Goal: Task Accomplishment & Management: Manage account settings

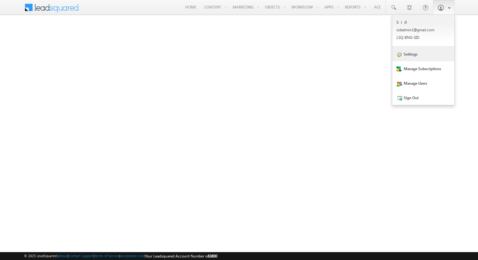
click at [418, 59] on link "Settings" at bounding box center [423, 54] width 62 height 15
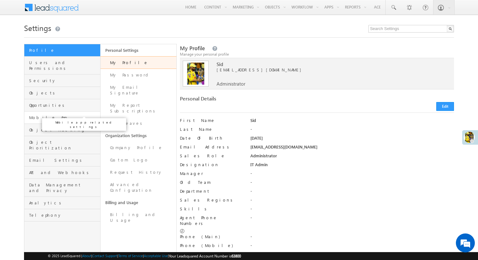
click at [66, 115] on span "Mobile App" at bounding box center [63, 118] width 69 height 6
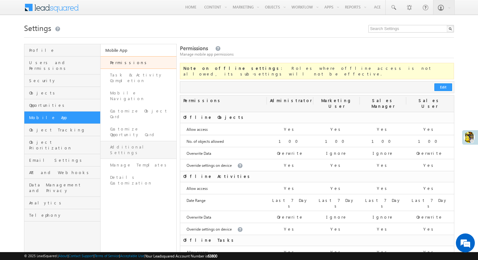
click at [134, 141] on link "Additional Settings" at bounding box center [138, 150] width 76 height 18
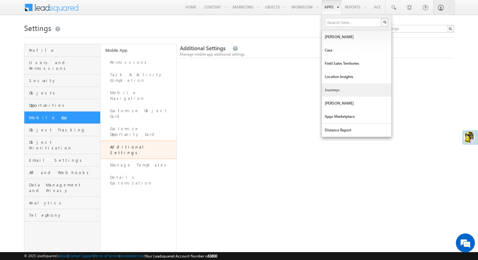
click at [339, 92] on link "Journeys" at bounding box center [355, 89] width 69 height 13
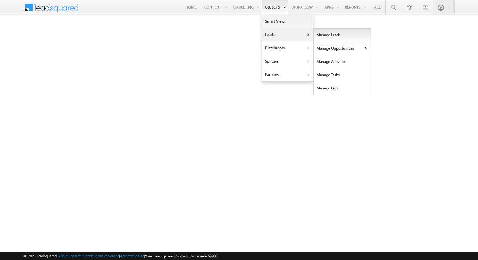
click at [324, 37] on link "Manage Leads" at bounding box center [342, 34] width 58 height 13
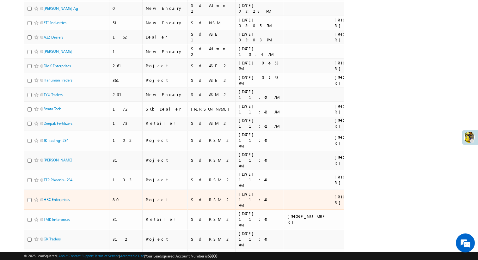
scroll to position [175, 0]
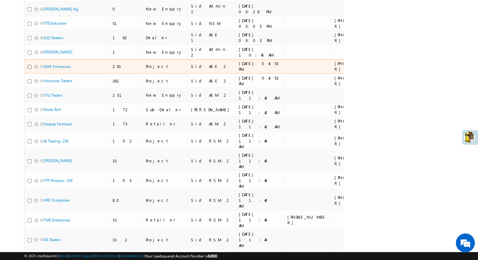
click at [30, 67] on input "checkbox" at bounding box center [29, 67] width 4 height 4
checkbox input "true"
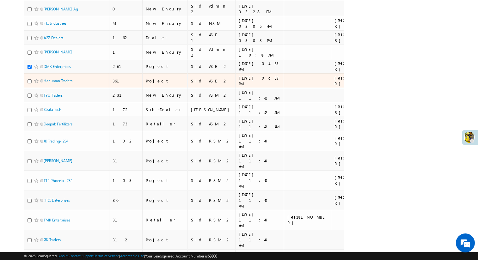
click at [29, 81] on input "checkbox" at bounding box center [29, 81] width 4 height 4
checkbox input "true"
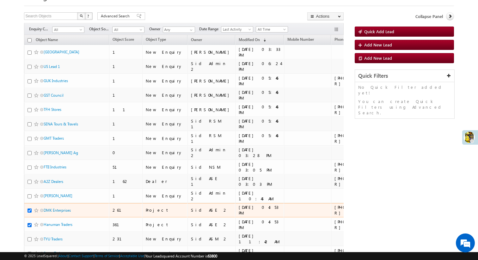
scroll to position [0, 0]
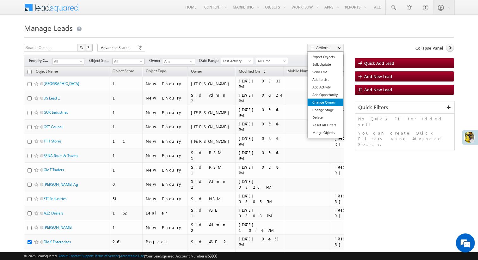
click at [330, 102] on link "Change Owner" at bounding box center [325, 103] width 36 height 8
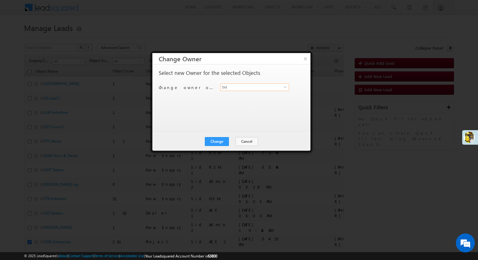
click at [245, 87] on input "Sid" at bounding box center [254, 87] width 69 height 8
click at [239, 95] on link "Rajesh BDO sidase3@gmail.com" at bounding box center [254, 97] width 69 height 12
type input "Rajesh BDO"
click at [219, 143] on button "Change" at bounding box center [217, 141] width 24 height 9
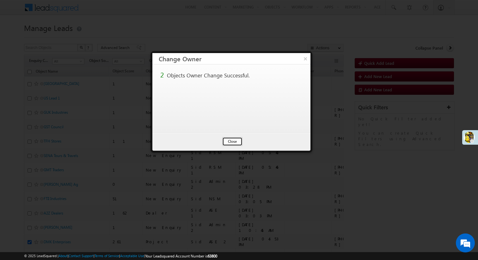
click at [231, 139] on button "Close" at bounding box center [232, 141] width 20 height 9
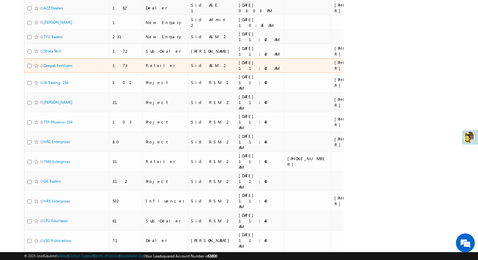
scroll to position [238, 0]
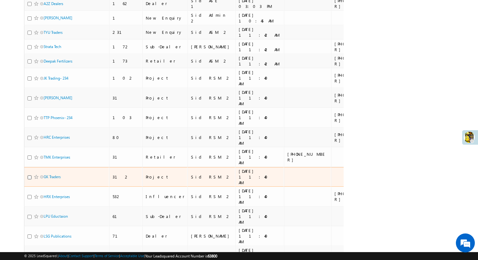
click at [29, 175] on input "checkbox" at bounding box center [29, 177] width 4 height 4
checkbox input "true"
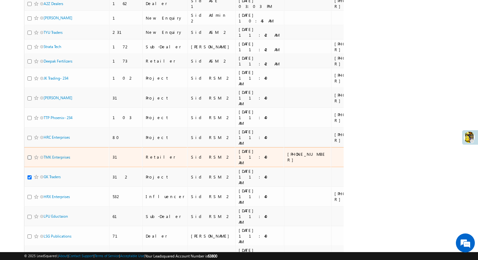
click at [29, 155] on input "checkbox" at bounding box center [29, 157] width 4 height 4
checkbox input "true"
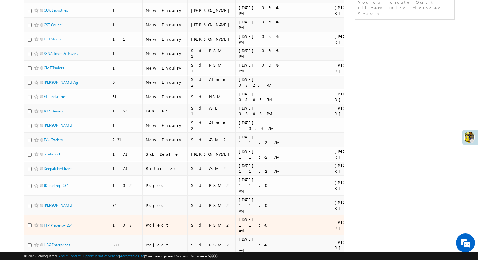
scroll to position [0, 0]
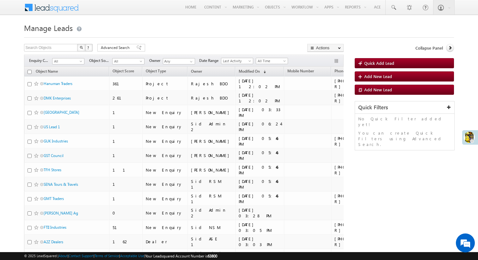
click at [359, 30] on h1 "Manage Leads" at bounding box center [239, 27] width 430 height 12
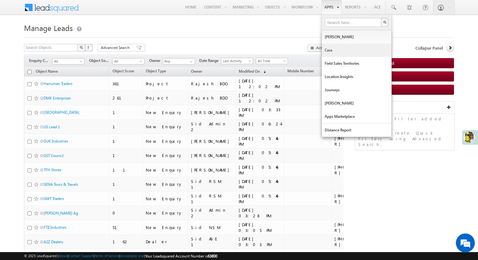
click at [336, 45] on link "Casa" at bounding box center [355, 50] width 69 height 13
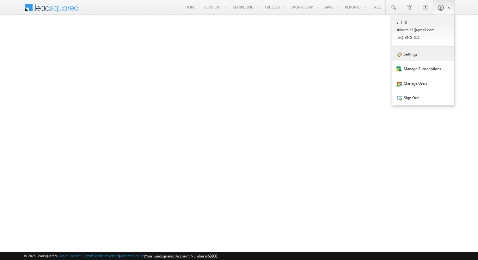
click at [428, 53] on link "Settings" at bounding box center [423, 54] width 62 height 15
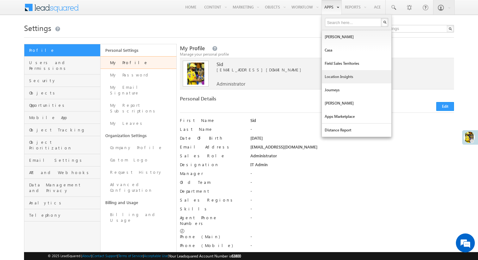
click at [342, 78] on link "Location Insights" at bounding box center [355, 76] width 69 height 13
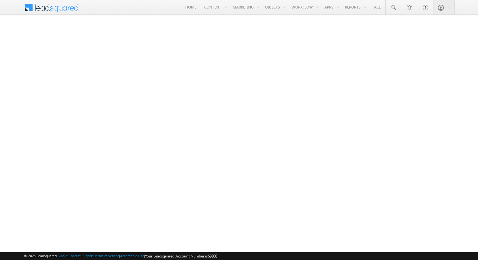
click at [55, 8] on span at bounding box center [56, 6] width 46 height 11
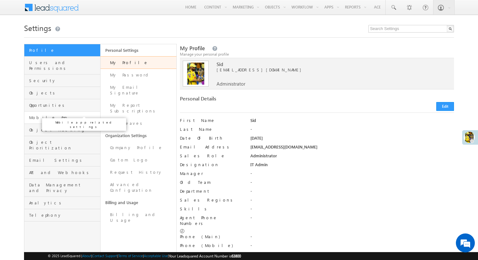
click at [64, 115] on span "Mobile App" at bounding box center [63, 118] width 69 height 6
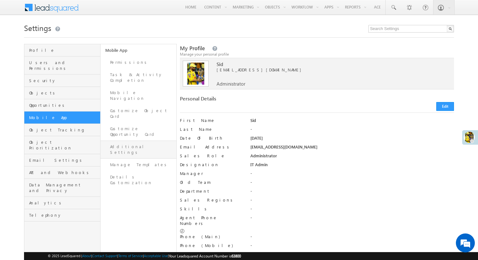
click at [151, 141] on link "Additional Settings" at bounding box center [138, 150] width 76 height 18
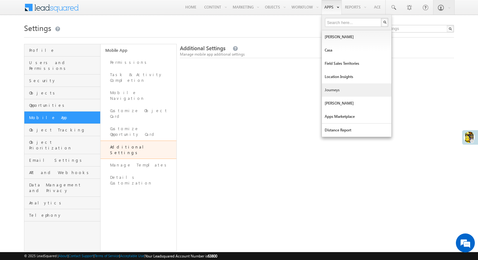
click at [342, 95] on link "Journeys" at bounding box center [355, 89] width 69 height 13
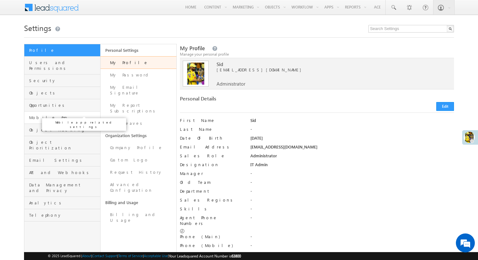
click at [72, 115] on span "Mobile App" at bounding box center [63, 118] width 69 height 6
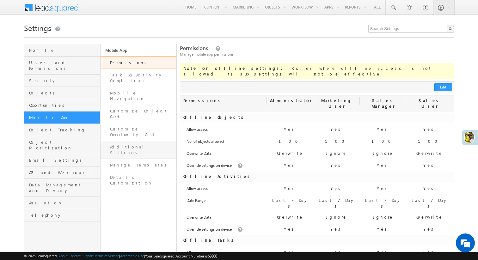
click at [138, 141] on link "Additional Settings" at bounding box center [138, 150] width 76 height 18
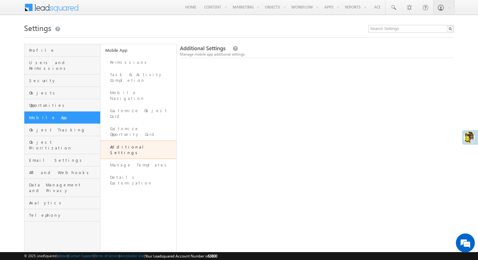
scroll to position [17, 0]
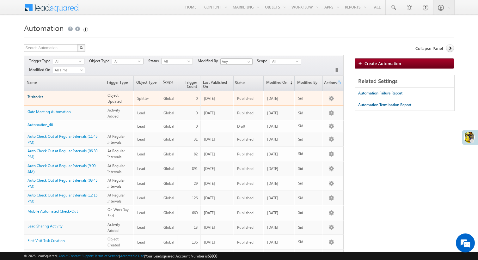
click at [38, 97] on link "Territories" at bounding box center [35, 96] width 16 height 5
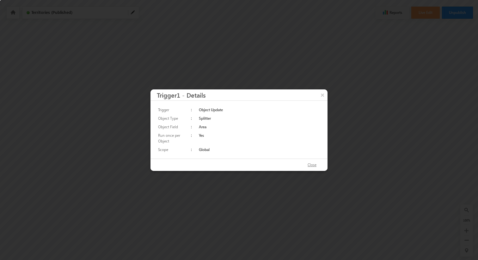
click at [315, 165] on button "Close" at bounding box center [311, 164] width 21 height 9
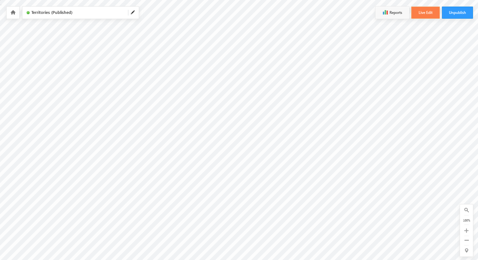
click at [419, 11] on button "Live Edit" at bounding box center [425, 13] width 28 height 12
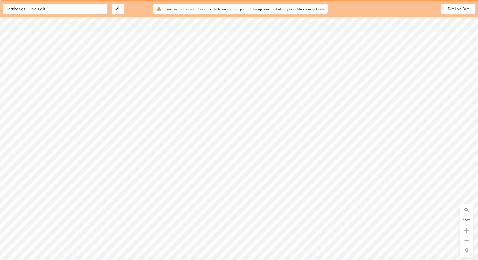
type input "FieldSales LeadDistribution"
type input "fieldsales-in21.leadsquared.com/api/distribution/v1/63800/lead"
radio input "true"
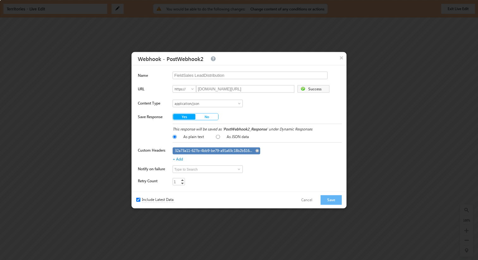
type input "2"
click at [183, 179] on link "Increment" at bounding box center [182, 179] width 5 height 3
click at [293, 133] on div "As plain text As JSON data" at bounding box center [256, 137] width 169 height 10
click at [329, 202] on button "Save" at bounding box center [330, 200] width 21 height 10
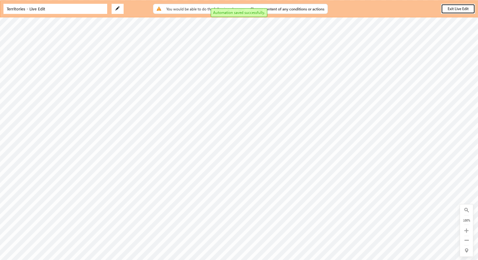
click at [450, 9] on button "Exit Live Edit" at bounding box center [458, 9] width 34 height 10
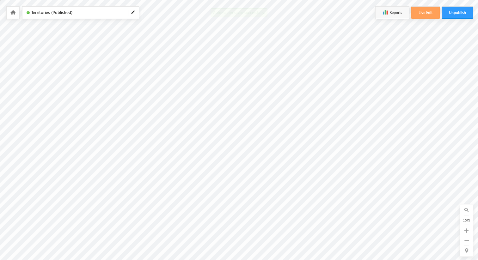
click at [15, 12] on icon at bounding box center [12, 12] width 5 height 4
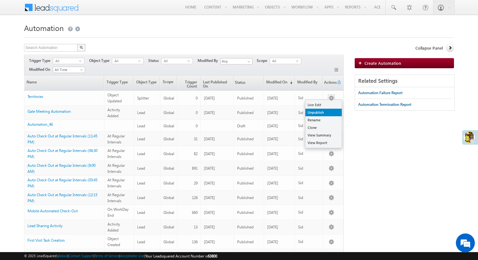
click at [327, 113] on link "Unpublish" at bounding box center [323, 113] width 36 height 8
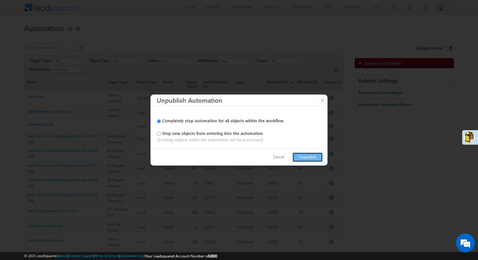
click at [311, 157] on button "Unpublish" at bounding box center [307, 157] width 30 height 10
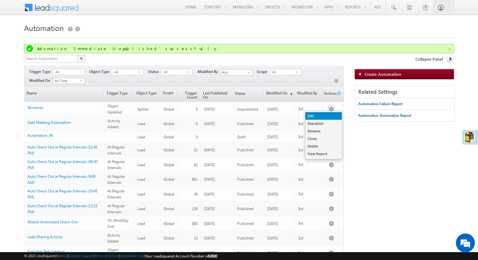
click at [331, 114] on link "Edit" at bounding box center [323, 116] width 36 height 8
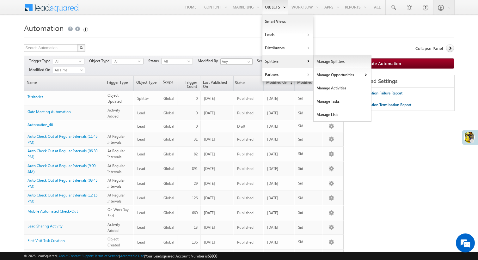
click at [321, 64] on link "Manage Splitters" at bounding box center [342, 61] width 58 height 13
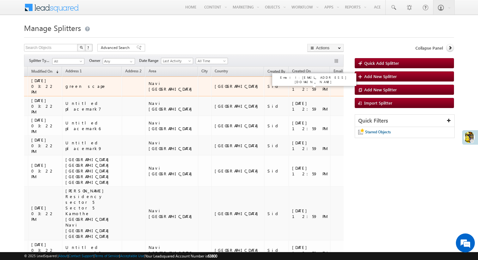
scroll to position [0, 238]
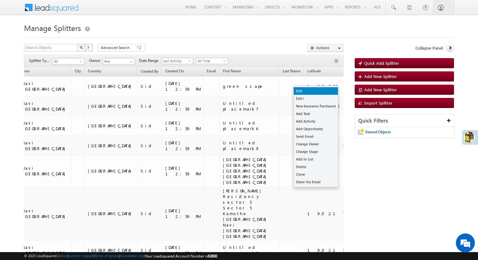
click at [329, 89] on link "Edit" at bounding box center [315, 91] width 44 height 8
checkbox input "true"
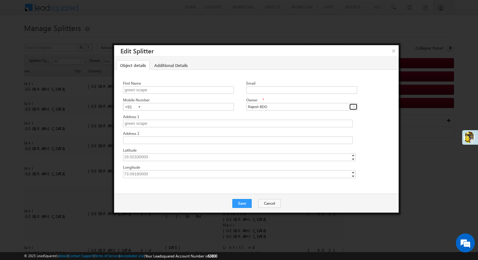
click at [353, 104] on span at bounding box center [353, 106] width 5 height 5
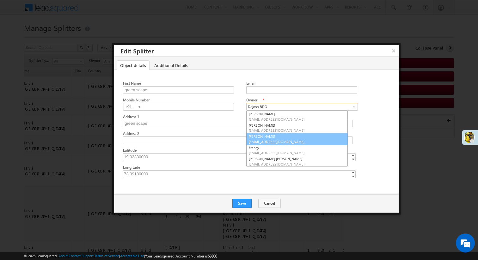
click at [279, 138] on link "Emma Stone sidase2@gmail.com" at bounding box center [296, 139] width 101 height 12
type input "Emma Stone"
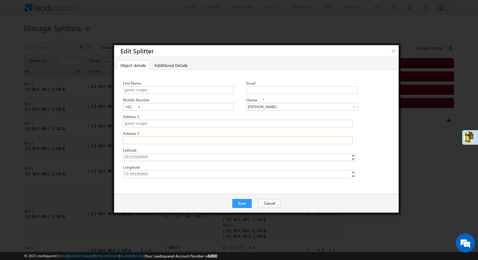
click at [231, 137] on input "Address 2" at bounding box center [238, 140] width 230 height 8
type input "Navi [GEOGRAPHIC_DATA]"
click at [391, 51] on button "×" at bounding box center [393, 50] width 10 height 11
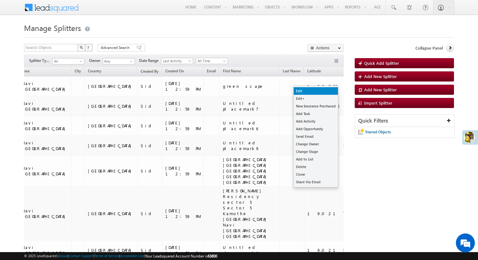
click at [328, 90] on link "Edit" at bounding box center [315, 91] width 44 height 8
checkbox input "true"
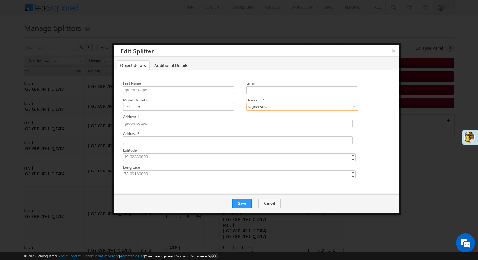
click at [275, 106] on input "Rajesh BDO" at bounding box center [301, 107] width 111 height 8
click at [354, 105] on span at bounding box center [353, 106] width 5 height 5
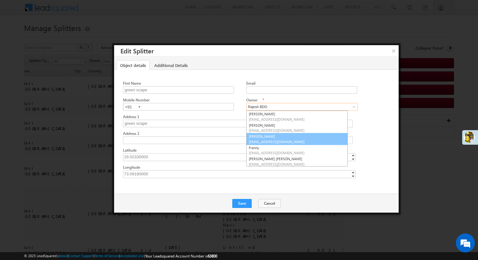
click at [296, 143] on span "sidase2@gmail.com" at bounding box center [297, 141] width 96 height 5
type input "Emma Stone"
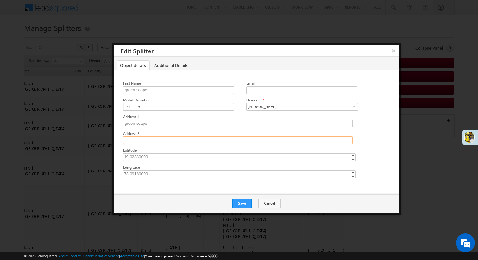
click at [180, 140] on input "Address 2" at bounding box center [238, 140] width 230 height 8
type input "Navi Mumbai"
click at [238, 205] on button "Save" at bounding box center [241, 203] width 19 height 9
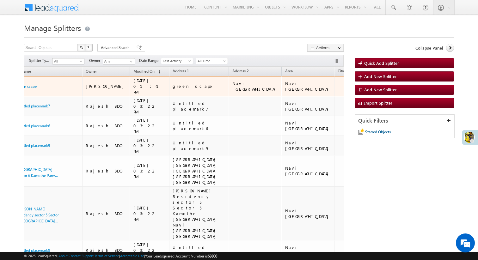
scroll to position [0, 0]
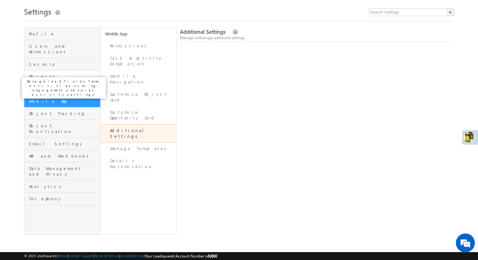
click at [53, 74] on span "Objects" at bounding box center [63, 77] width 69 height 6
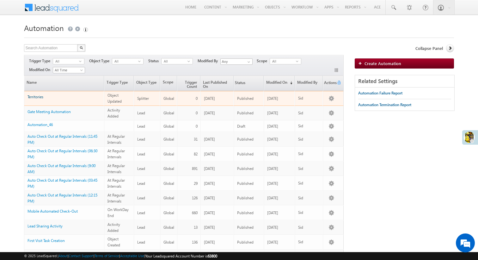
click at [38, 97] on link "Territories" at bounding box center [35, 96] width 16 height 5
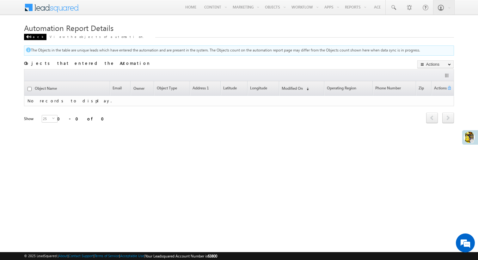
click at [27, 35] on div "Back" at bounding box center [35, 37] width 22 height 6
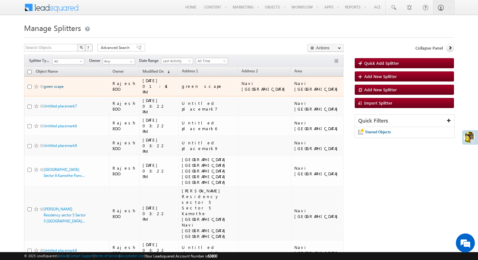
click at [54, 84] on link "green scape" at bounding box center [54, 86] width 20 height 5
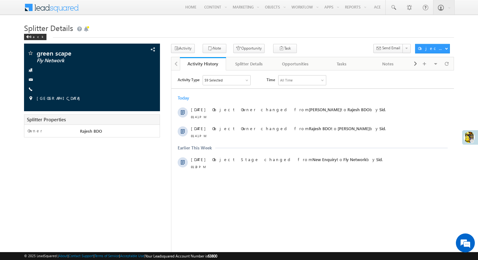
click at [228, 81] on div "59 Selected" at bounding box center [225, 79] width 47 height 9
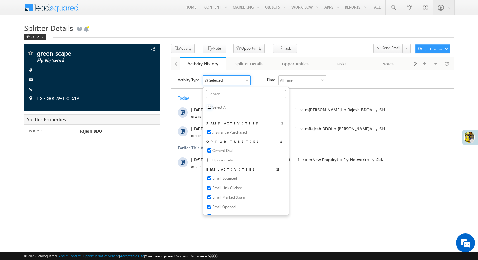
click at [209, 106] on input "checkbox" at bounding box center [209, 107] width 4 height 4
checkbox input "true"
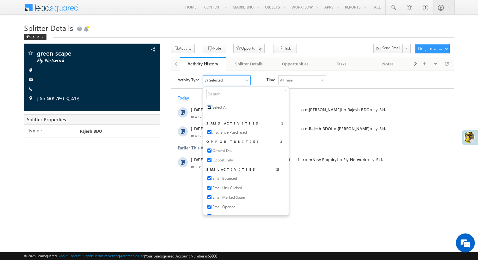
checkbox input "true"
click at [364, 177] on html "Activity Type All Selected Select All Sales Activities 1 Insurance Purchased Op…" at bounding box center [312, 123] width 282 height 107
click at [385, 83] on div "Activity Type All Selected Select All Sales Activities 1 Insurance Purchased Op…" at bounding box center [315, 80] width 276 height 10
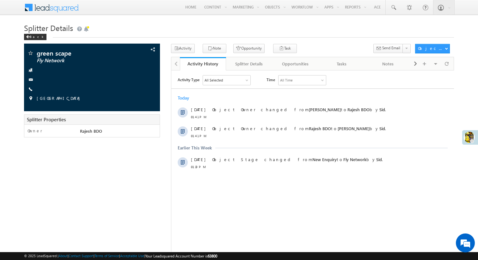
click at [248, 82] on div "All Selected" at bounding box center [225, 79] width 47 height 9
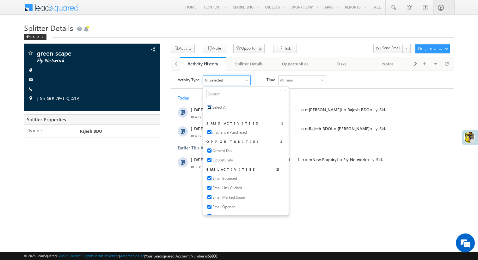
click at [208, 105] on input "checkbox" at bounding box center [209, 107] width 4 height 4
checkbox input "false"
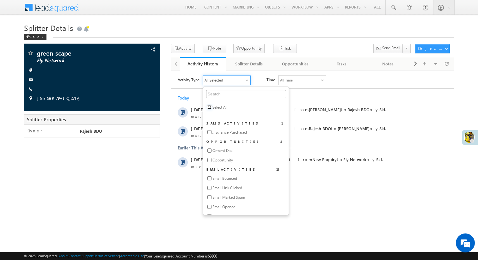
checkbox input "false"
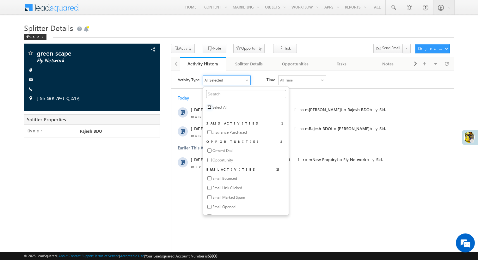
checkbox input "false"
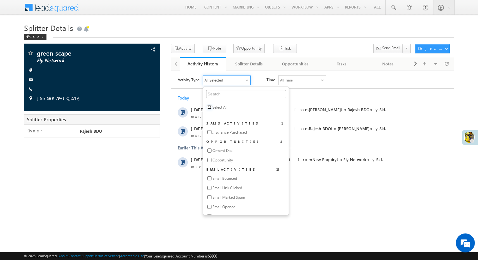
checkbox input "false"
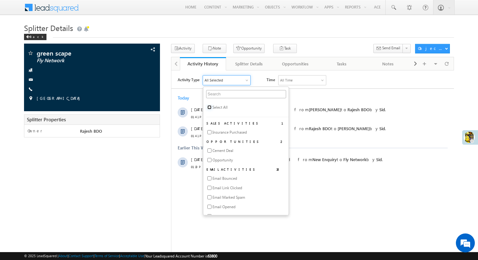
checkbox input "false"
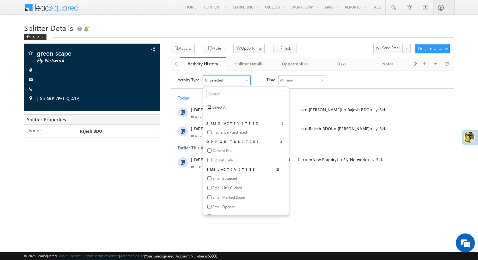
checkbox input "false"
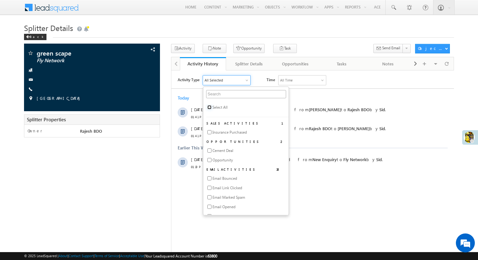
checkbox input "false"
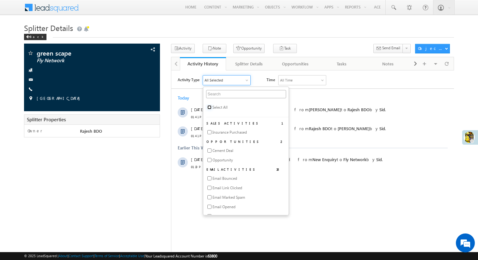
checkbox input "false"
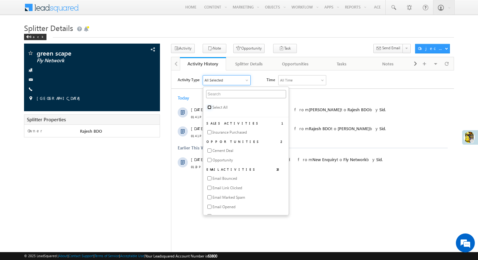
checkbox input "false"
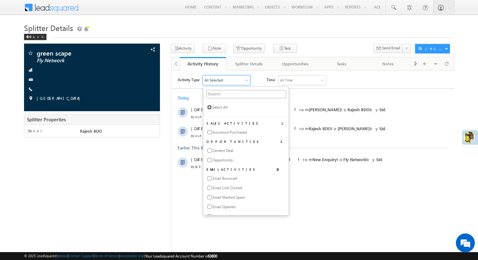
checkbox input "false"
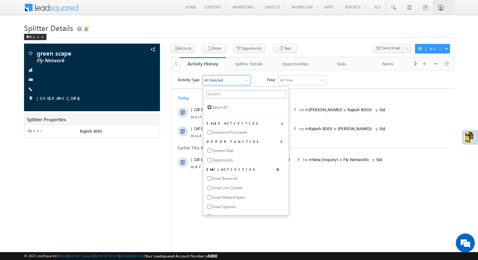
checkbox input "false"
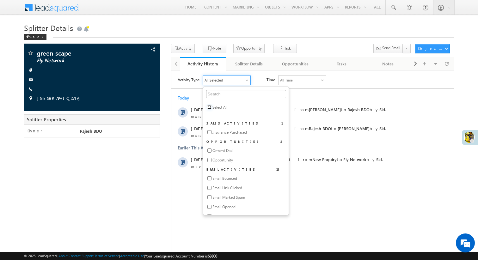
checkbox input "false"
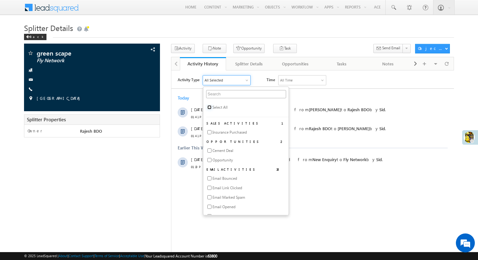
checkbox input "false"
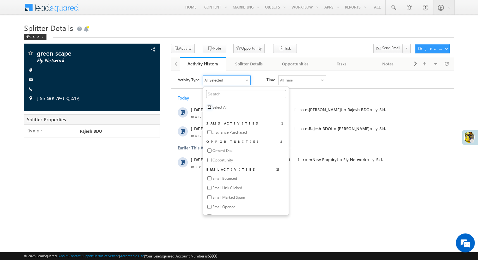
checkbox input "false"
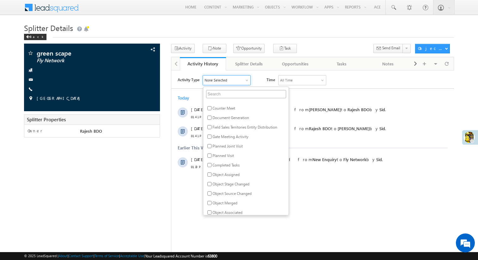
scroll to position [352, 0]
click at [208, 127] on input "checkbox" at bounding box center [209, 126] width 4 height 4
checkbox input "true"
click at [336, 82] on div "Activity Type Field Sales Territories Entity Distribution Select All Sales Acti…" at bounding box center [315, 80] width 276 height 10
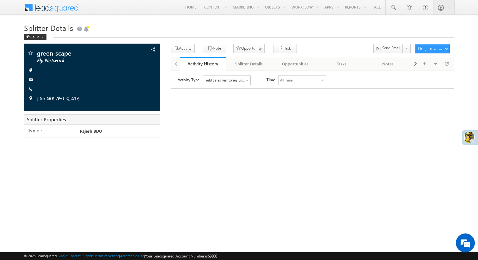
click at [307, 78] on div "All Time" at bounding box center [301, 79] width 47 height 9
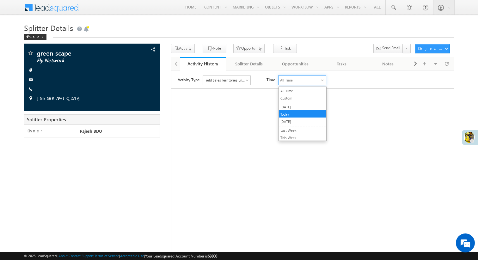
click at [297, 111] on li "Today" at bounding box center [301, 113] width 47 height 7
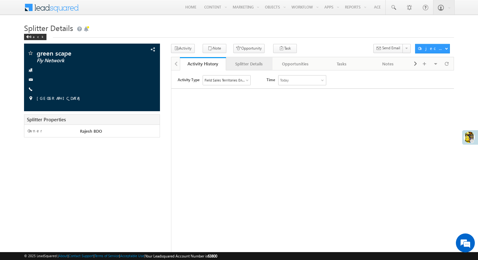
click at [256, 68] on link "Splitter Details" at bounding box center [249, 63] width 46 height 13
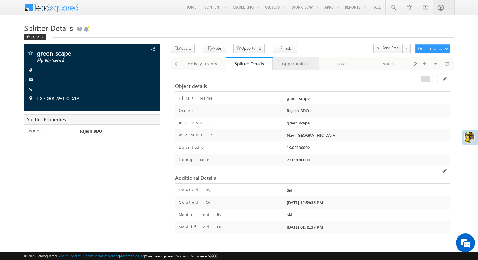
click at [294, 65] on div "Opportunities" at bounding box center [295, 64] width 36 height 8
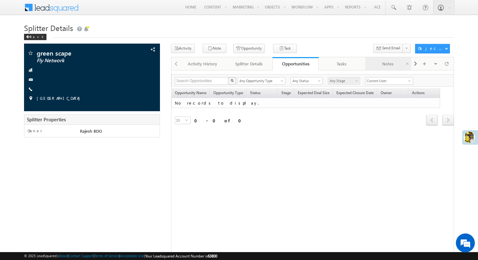
click at [390, 70] on link "Notes" at bounding box center [388, 63] width 46 height 13
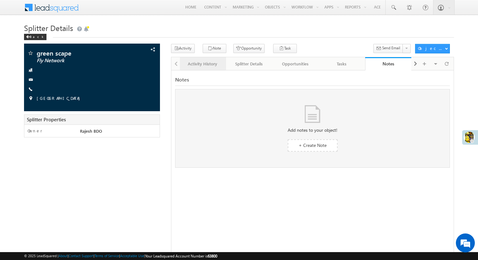
click at [205, 60] on link "Activity History" at bounding box center [203, 63] width 46 height 13
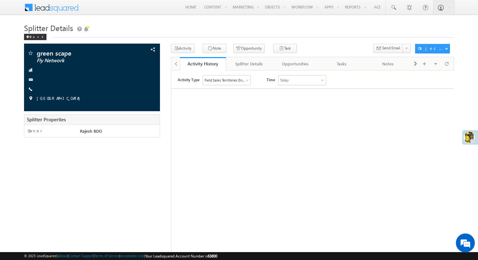
click at [225, 81] on div "Field Sales Territories Entity Distribution" at bounding box center [224, 80] width 41 height 6
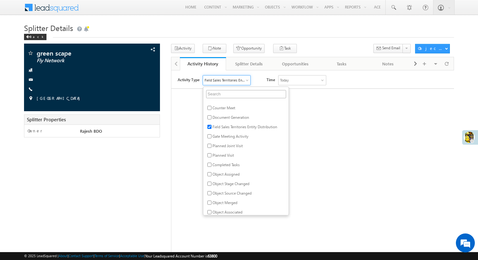
scroll to position [0, 0]
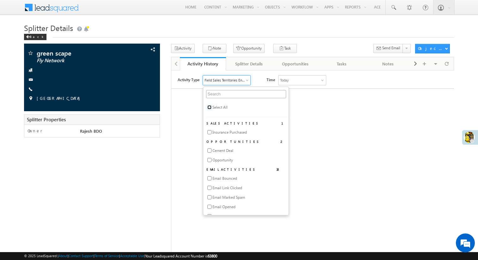
click at [208, 105] on input "checkbox" at bounding box center [209, 107] width 4 height 4
checkbox input "true"
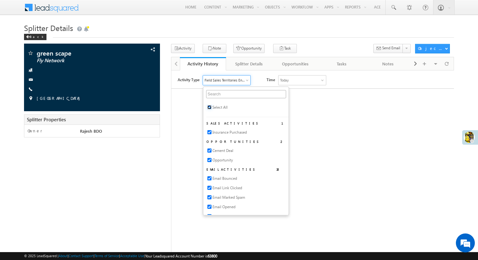
checkbox input "true"
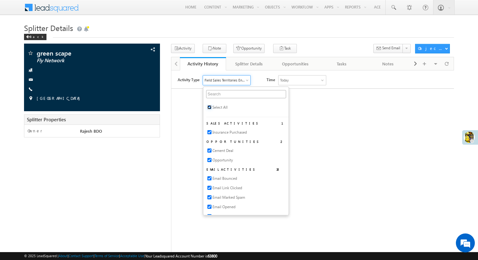
checkbox input "true"
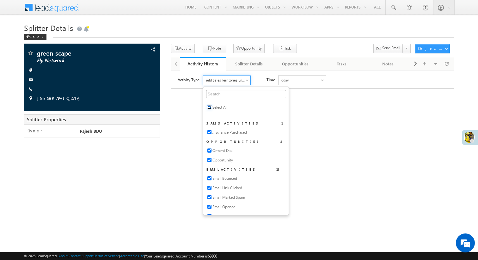
checkbox input "true"
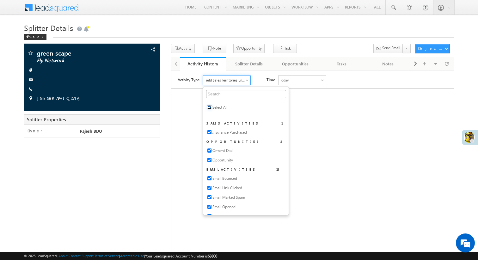
checkbox input "true"
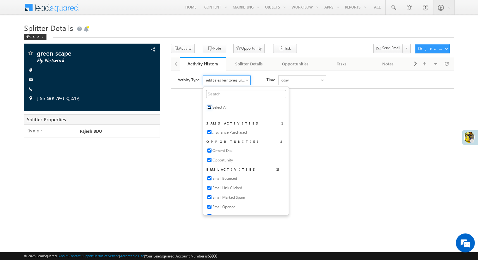
checkbox input "true"
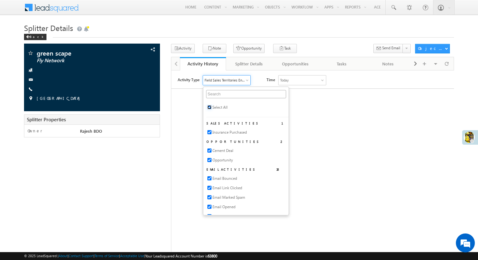
checkbox input "true"
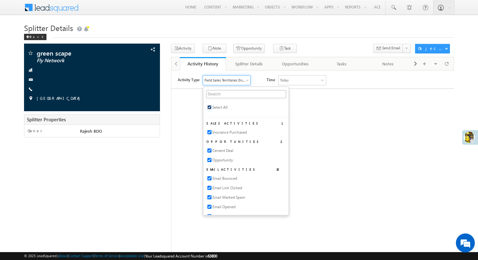
checkbox input "true"
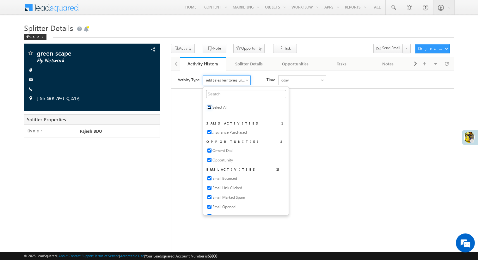
checkbox input "true"
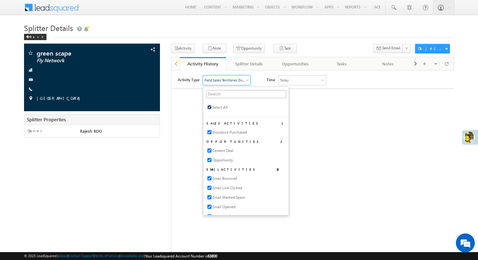
checkbox input "true"
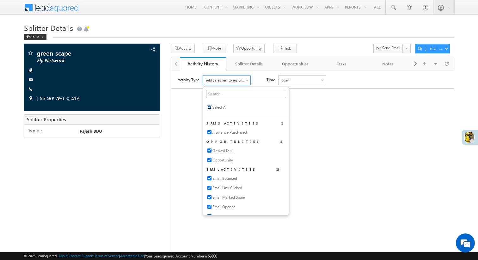
checkbox input "true"
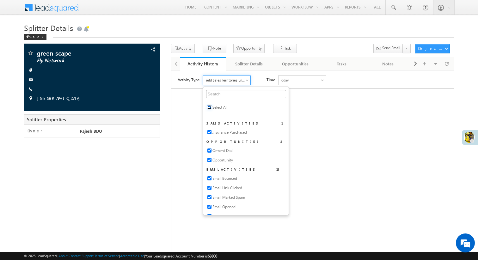
checkbox input "true"
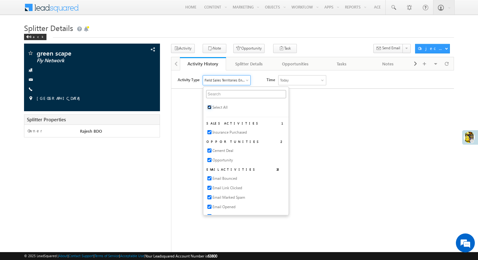
checkbox input "true"
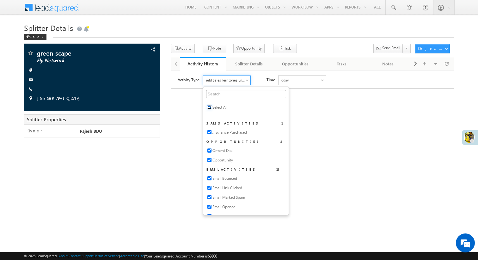
checkbox input "true"
click at [341, 96] on html "Activity Type All Selected Select All Sales Activities 1 Insurance Purchased Op…" at bounding box center [312, 83] width 282 height 26
click at [421, 81] on div "Activity Type All Selected Select All Sales Activities 1 Insurance Purchased Op…" at bounding box center [315, 80] width 276 height 10
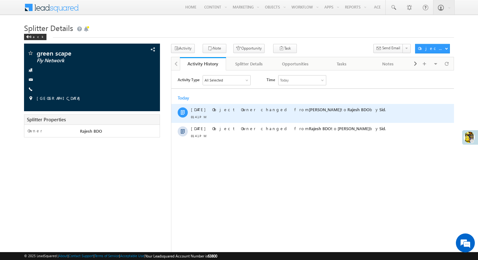
click at [183, 112] on span at bounding box center [182, 112] width 4 height 5
click at [242, 117] on div "Object Owner changed from Emma Stone to Rajesh BDO by Sid ." at bounding box center [315, 113] width 207 height 19
click at [324, 122] on div "Object Owner changed from Emma Stone to Rajesh BDO by Sid ." at bounding box center [315, 113] width 207 height 19
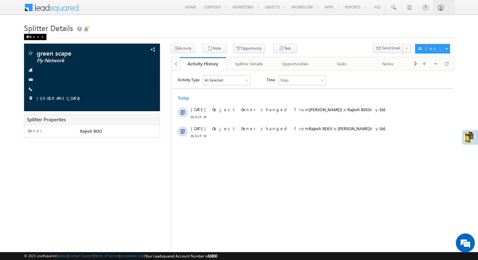
click at [29, 35] on div "Back" at bounding box center [35, 37] width 22 height 6
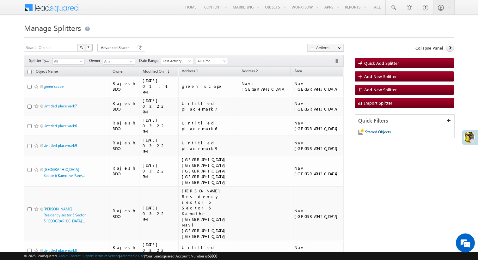
click at [28, 73] on input "checkbox" at bounding box center [29, 72] width 4 height 4
checkbox input "true"
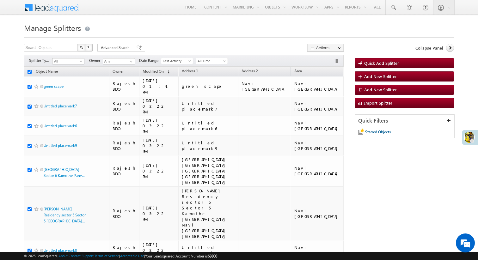
checkbox input "true"
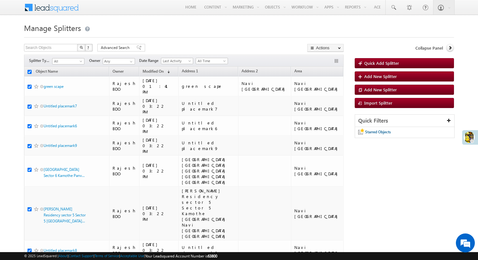
checkbox input "true"
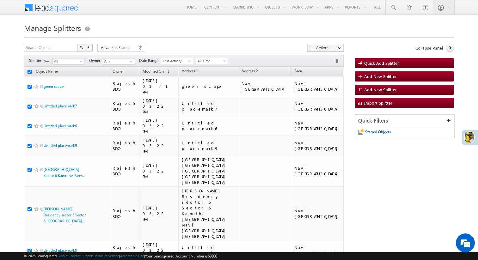
checkbox input "true"
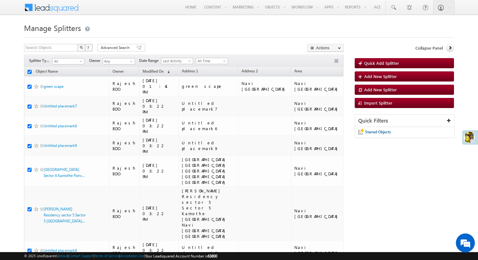
checkbox input "true"
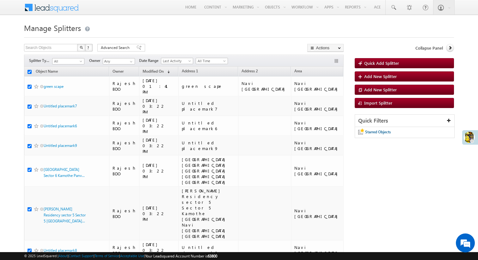
checkbox input "true"
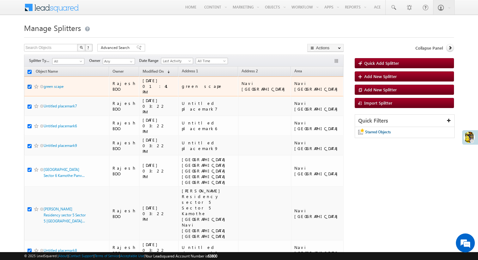
click at [29, 85] on input "checkbox" at bounding box center [29, 87] width 4 height 4
checkbox input "false"
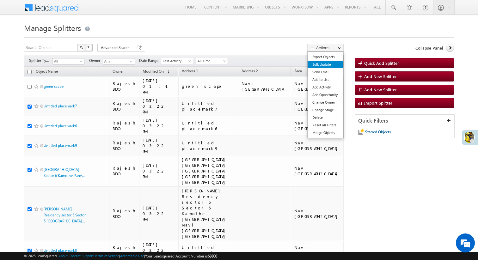
click at [319, 64] on link "Bulk Update" at bounding box center [325, 65] width 36 height 8
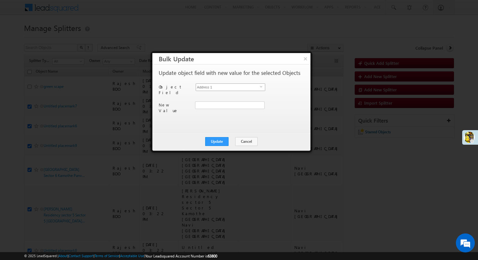
click at [260, 86] on span "select" at bounding box center [262, 86] width 5 height 3
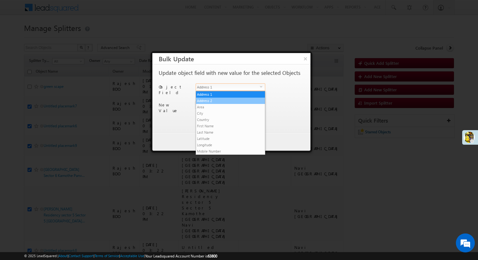
click at [233, 103] on li "Address 2" at bounding box center [230, 101] width 69 height 6
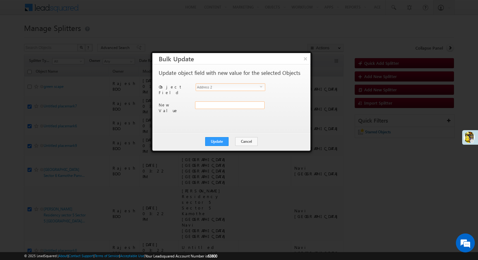
click at [218, 103] on input "Address 2" at bounding box center [229, 105] width 69 height 8
type input "Navi [GEOGRAPHIC_DATA]"
click at [214, 141] on button "Update" at bounding box center [216, 141] width 23 height 9
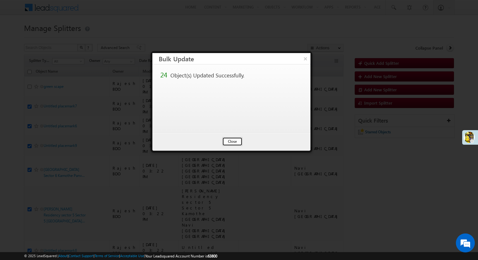
click at [231, 141] on button "Close" at bounding box center [232, 141] width 20 height 9
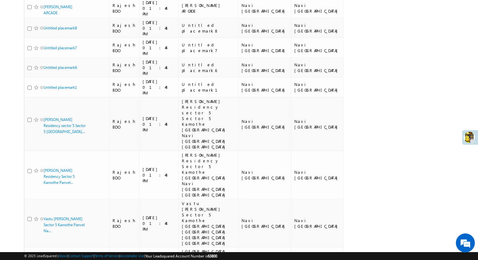
scroll to position [468, 0]
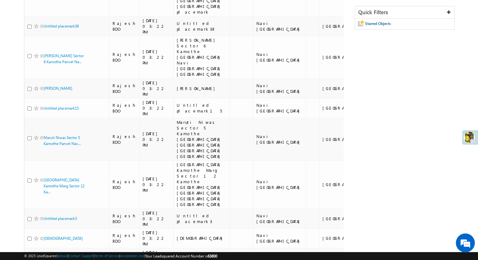
scroll to position [0, 0]
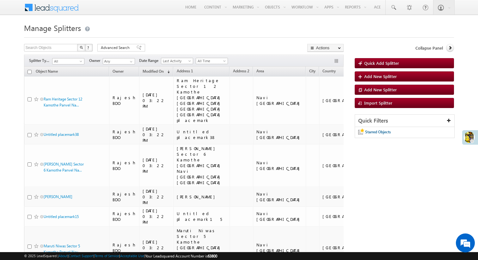
click at [30, 72] on input "checkbox" at bounding box center [29, 72] width 4 height 4
checkbox input "true"
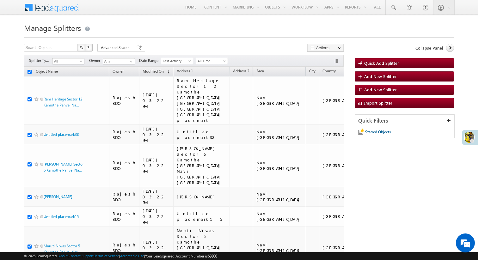
checkbox input "true"
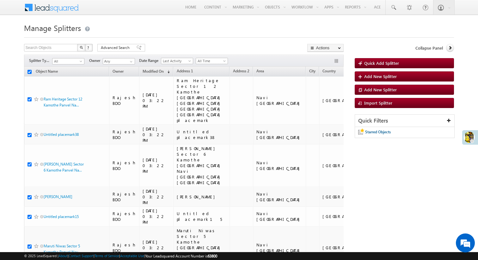
checkbox input "true"
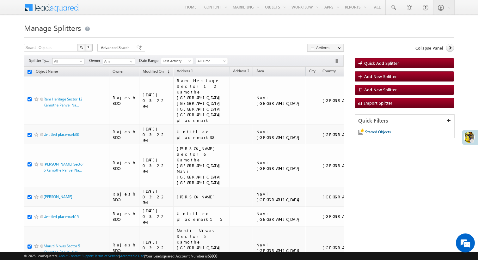
checkbox input "true"
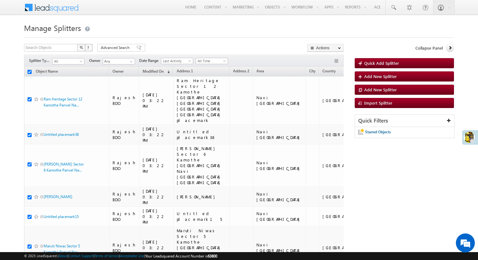
checkbox input "true"
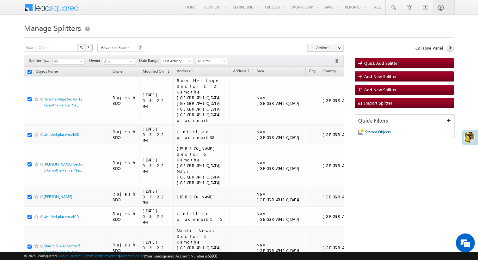
checkbox input "true"
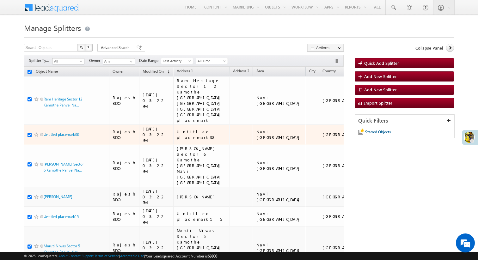
scroll to position [384, 0]
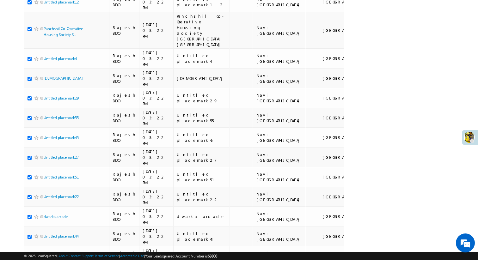
click at [44, 251] on li "100" at bounding box center [45, 249] width 15 height 6
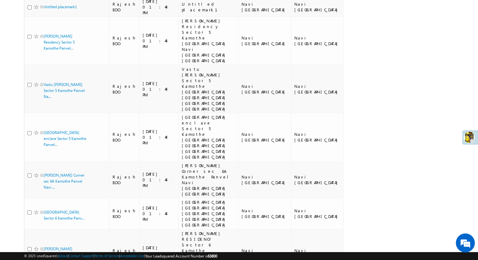
scroll to position [0, 0]
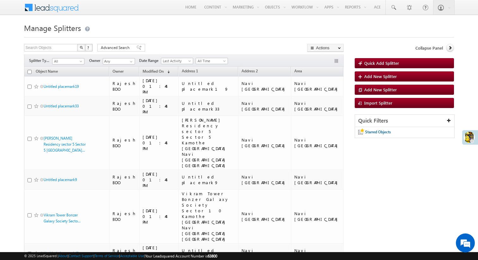
click at [31, 71] on input "checkbox" at bounding box center [29, 72] width 4 height 4
checkbox input "true"
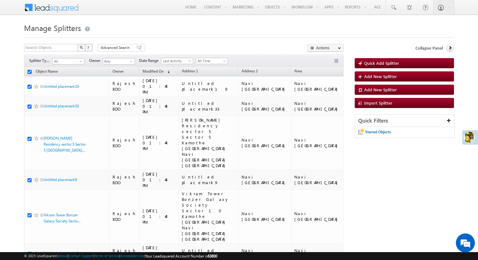
checkbox input "true"
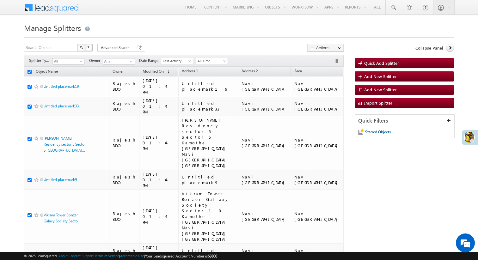
checkbox input "true"
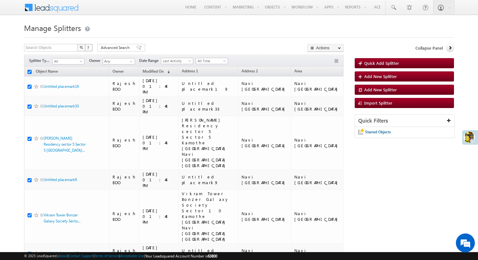
checkbox input "true"
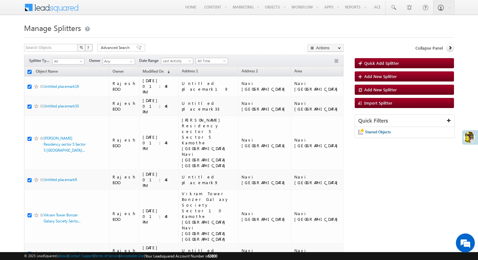
checkbox input "true"
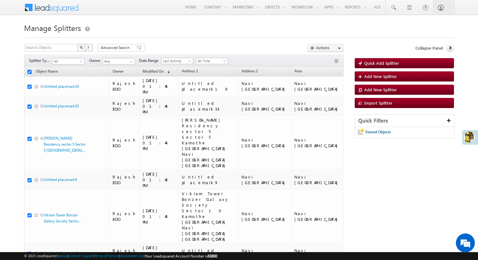
checkbox input "true"
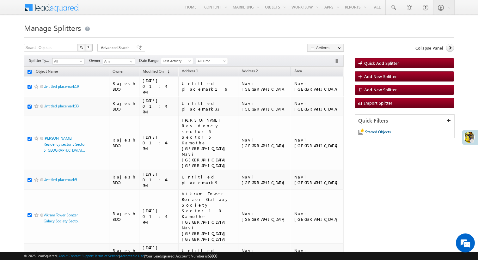
checkbox input "true"
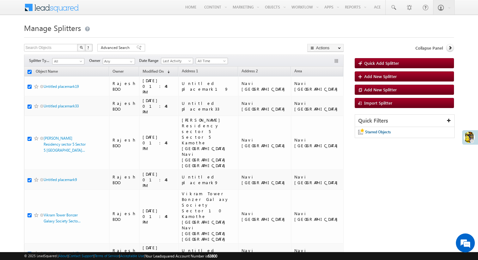
checkbox input "true"
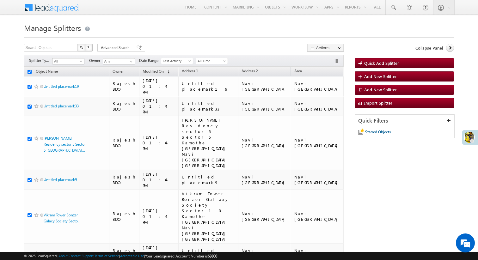
checkbox input "true"
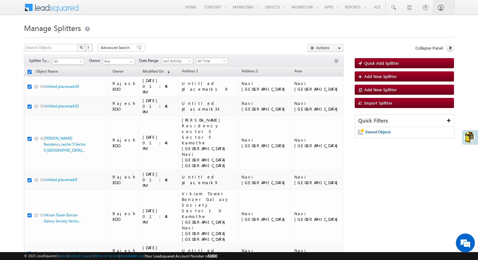
checkbox input "true"
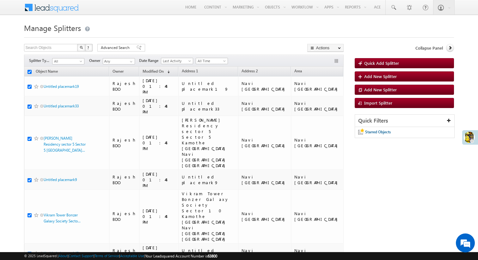
checkbox input "true"
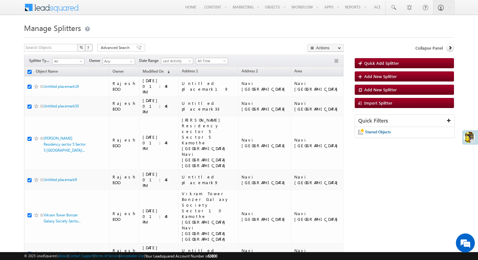
checkbox input "true"
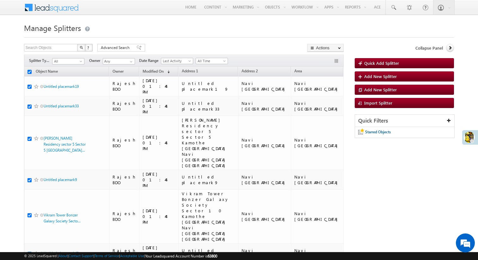
checkbox input "true"
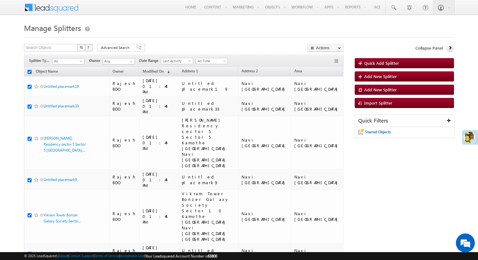
checkbox input "true"
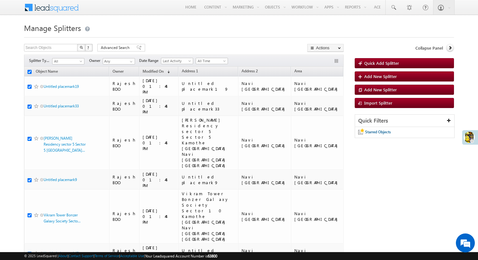
checkbox input "true"
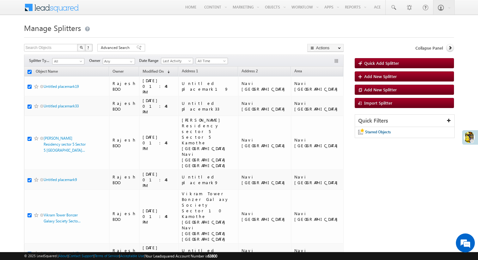
checkbox input "true"
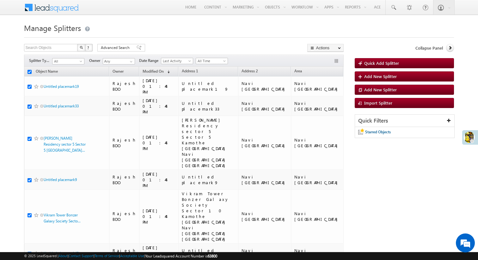
checkbox input "true"
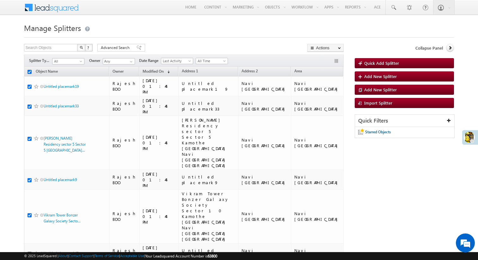
checkbox input "true"
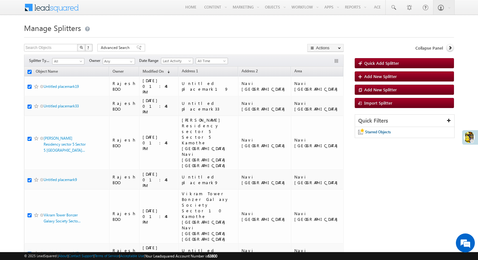
checkbox input "true"
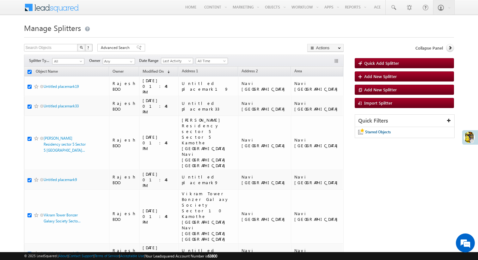
checkbox input "true"
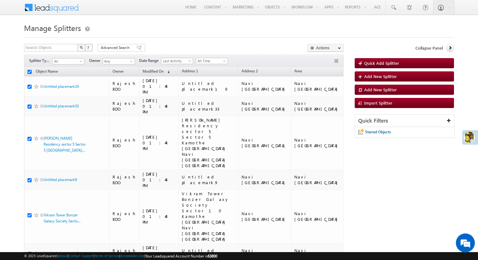
checkbox input "true"
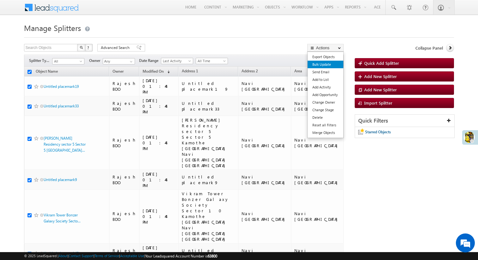
click at [333, 67] on link "Bulk Update" at bounding box center [325, 65] width 36 height 8
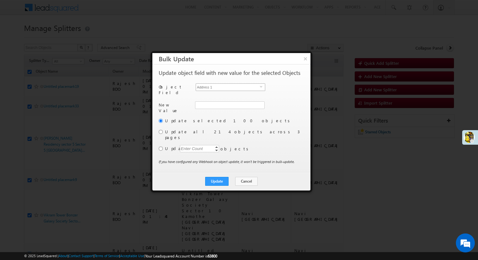
click at [217, 86] on span "Address 1" at bounding box center [228, 87] width 64 height 7
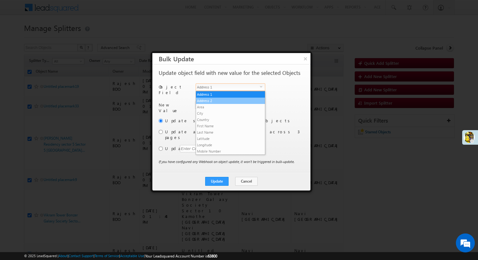
click at [213, 98] on li "Address 2" at bounding box center [230, 101] width 69 height 6
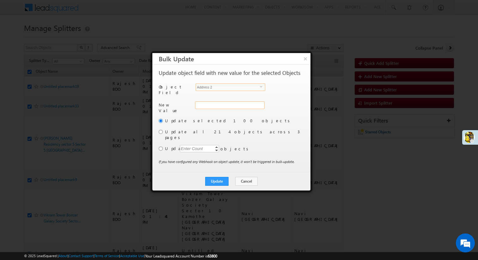
click at [212, 103] on input "Address 2" at bounding box center [229, 105] width 69 height 8
type input "Navi Mumbai"
click at [162, 130] on input "radio" at bounding box center [161, 132] width 4 height 4
radio input "true"
click at [221, 177] on button "Update" at bounding box center [216, 181] width 23 height 9
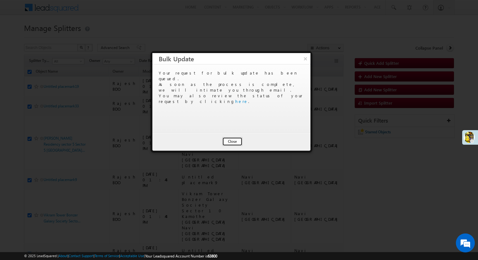
click at [228, 141] on button "Close" at bounding box center [232, 141] width 20 height 9
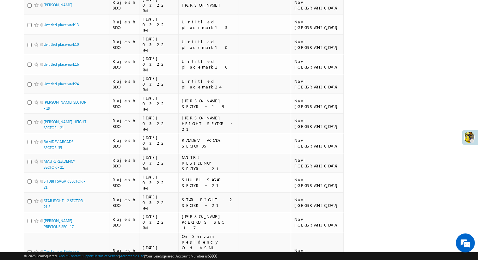
scroll to position [1733, 0]
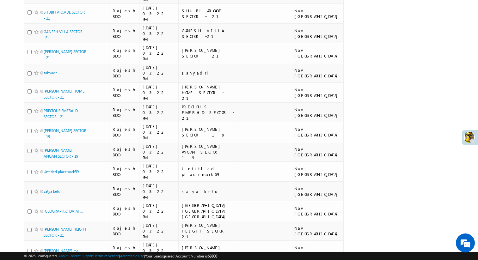
click at [46, 237] on li "25" at bounding box center [45, 236] width 15 height 6
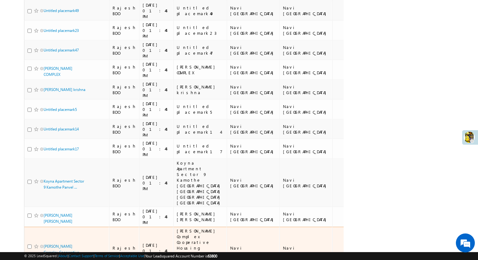
scroll to position [0, 0]
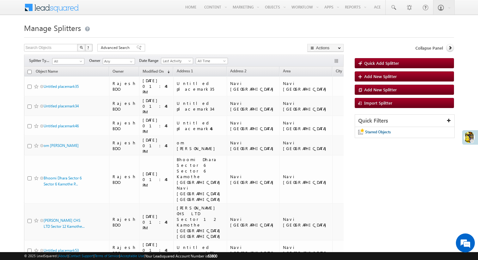
click at [27, 71] on input "checkbox" at bounding box center [29, 72] width 4 height 4
checkbox input "true"
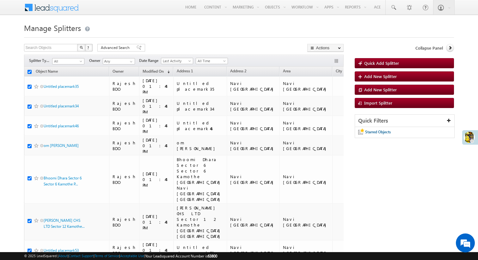
checkbox input "true"
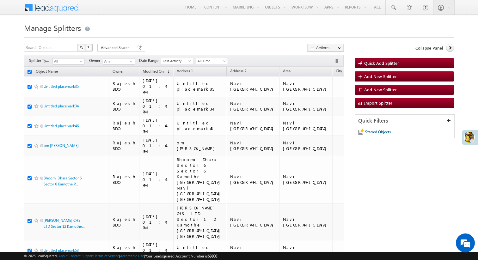
checkbox input "true"
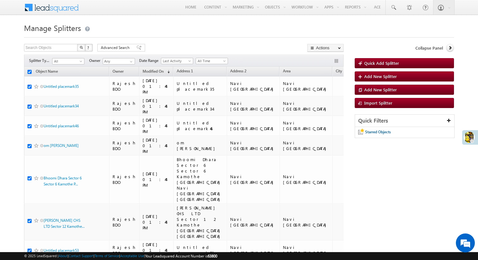
checkbox input "true"
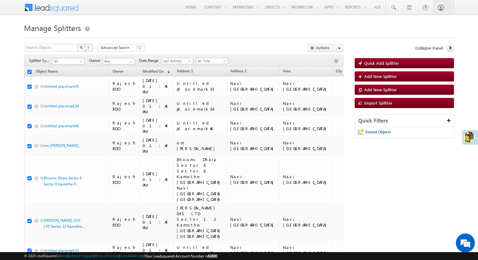
checkbox input "true"
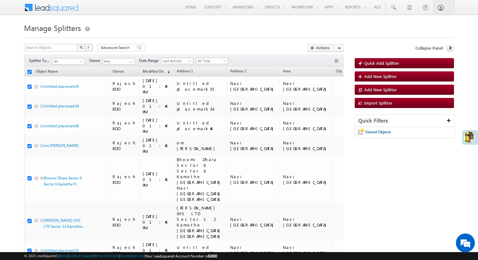
checkbox input "true"
click at [327, 65] on link "Bulk Update" at bounding box center [325, 65] width 36 height 8
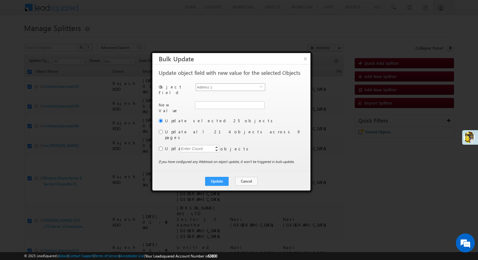
click at [212, 88] on span "Address 1" at bounding box center [228, 87] width 64 height 7
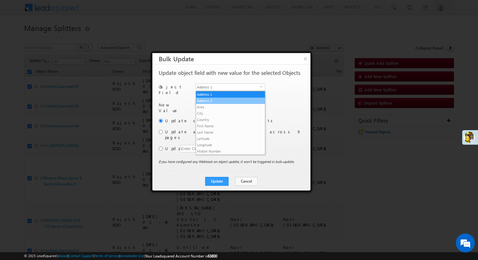
click at [211, 101] on li "Address 2" at bounding box center [230, 101] width 69 height 6
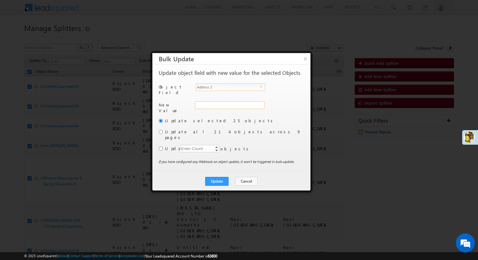
click at [208, 102] on input "Address 2" at bounding box center [229, 105] width 69 height 8
type input "Raigad"
click at [218, 177] on button "Update" at bounding box center [216, 181] width 23 height 9
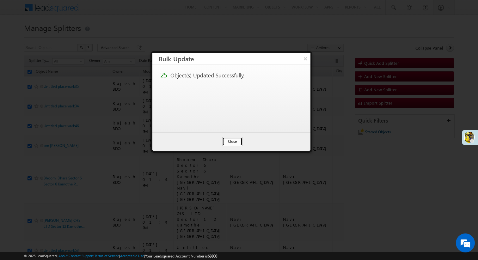
click at [233, 143] on button "Close" at bounding box center [232, 141] width 20 height 9
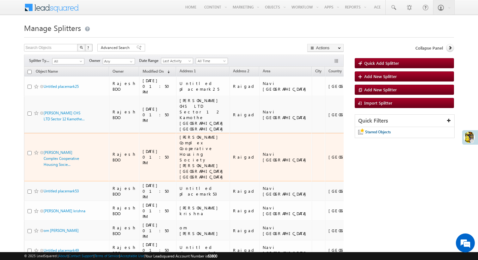
scroll to position [446, 0]
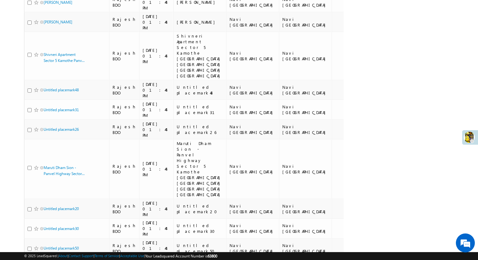
scroll to position [0, 0]
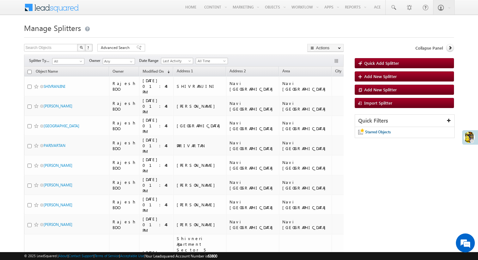
click at [29, 72] on input "checkbox" at bounding box center [29, 72] width 4 height 4
checkbox input "true"
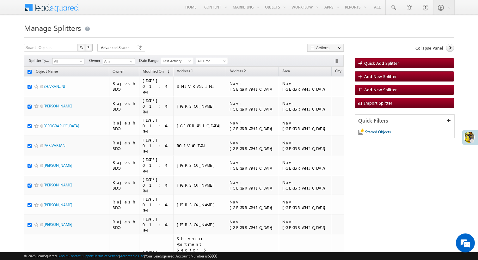
checkbox input "true"
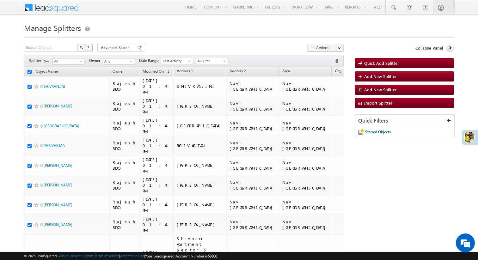
checkbox input "true"
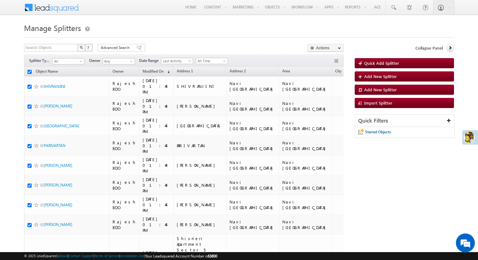
checkbox input "true"
click at [331, 67] on link "Bulk Update" at bounding box center [325, 65] width 36 height 8
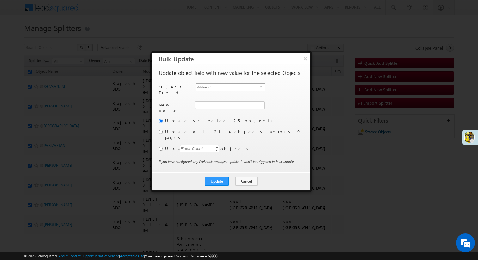
click at [256, 86] on span "Address 1" at bounding box center [228, 87] width 64 height 7
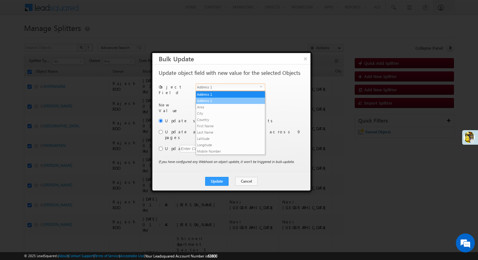
click at [245, 100] on li "Address 2" at bounding box center [230, 101] width 69 height 6
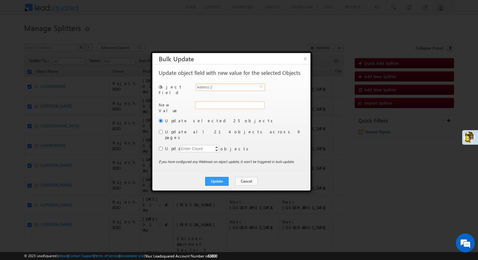
click at [228, 104] on input "Address 2" at bounding box center [229, 105] width 69 height 8
click at [220, 177] on button "Update" at bounding box center [216, 181] width 23 height 9
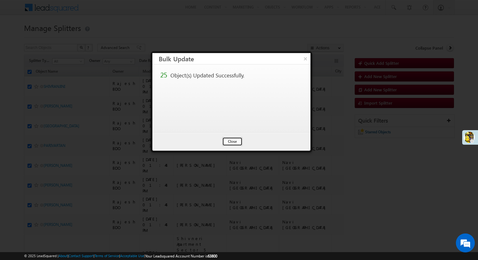
click at [230, 142] on button "Close" at bounding box center [232, 141] width 20 height 9
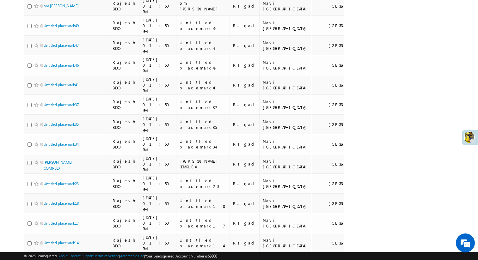
scroll to position [446, 0]
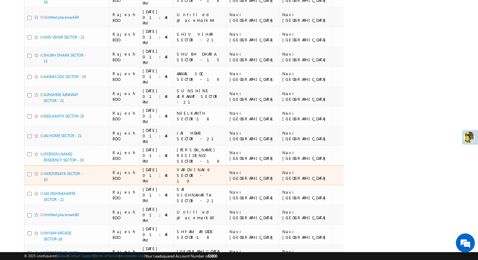
scroll to position [0, 0]
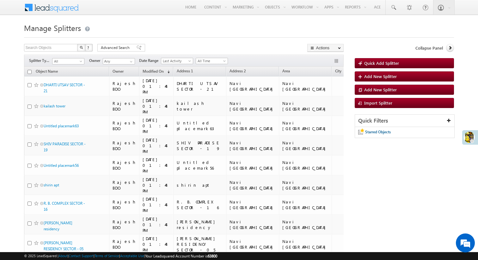
click at [30, 71] on input "checkbox" at bounding box center [29, 72] width 4 height 4
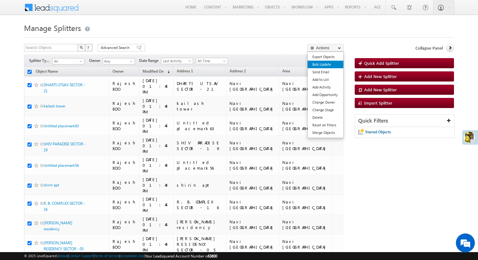
click at [328, 65] on link "Bulk Update" at bounding box center [325, 65] width 36 height 8
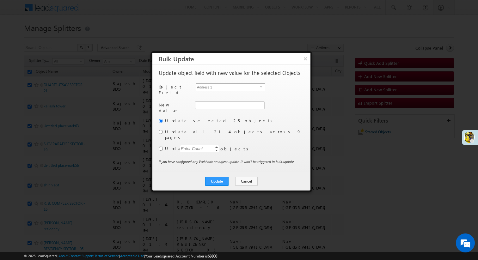
click at [231, 86] on span "Address 1" at bounding box center [228, 87] width 64 height 7
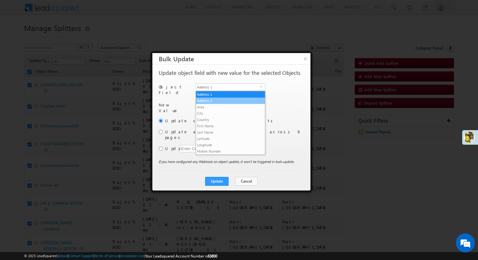
click at [224, 101] on li "Address 2" at bounding box center [230, 101] width 69 height 6
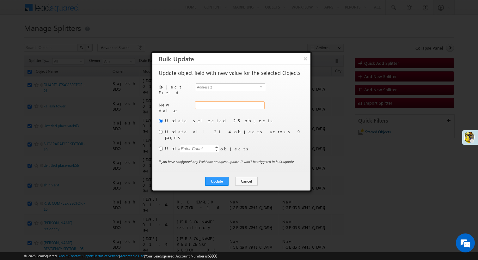
click at [222, 106] on input "Address 2" at bounding box center [229, 105] width 69 height 8
click at [216, 177] on button "Update" at bounding box center [216, 181] width 23 height 9
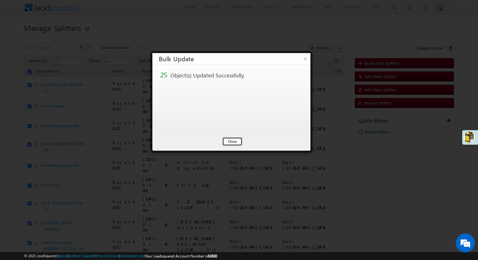
click at [234, 139] on button "Close" at bounding box center [232, 141] width 20 height 9
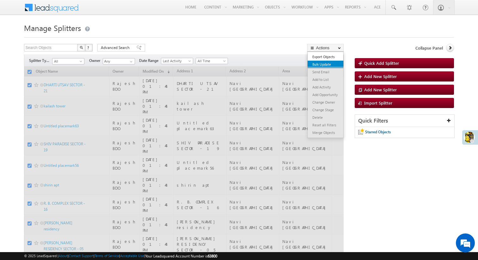
click at [323, 63] on link "Bulk Update" at bounding box center [325, 65] width 36 height 8
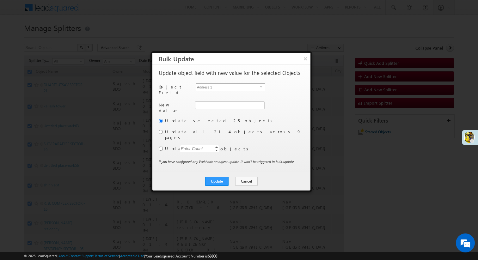
click at [252, 86] on span "Address 1" at bounding box center [228, 87] width 64 height 7
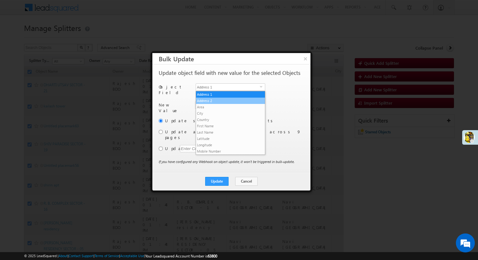
click at [225, 103] on li "Address 2" at bounding box center [230, 101] width 69 height 6
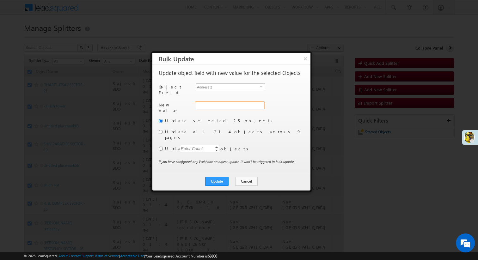
click at [225, 103] on input "Address 2" at bounding box center [229, 105] width 69 height 8
click at [215, 177] on button "Update" at bounding box center [216, 181] width 23 height 9
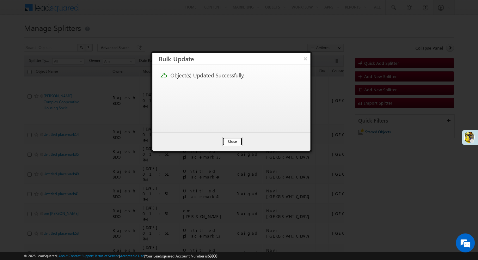
click at [229, 139] on button "Close" at bounding box center [232, 141] width 20 height 9
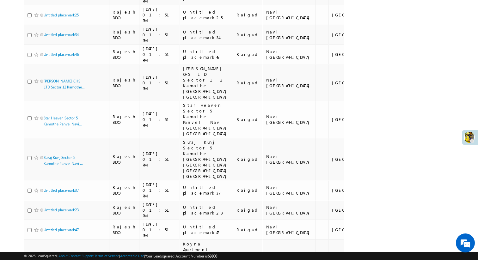
scroll to position [446, 0]
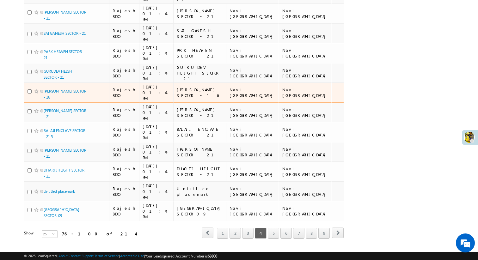
scroll to position [0, 0]
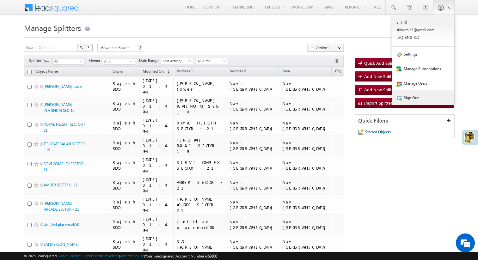
click at [423, 95] on link "Sign Out" at bounding box center [423, 97] width 62 height 15
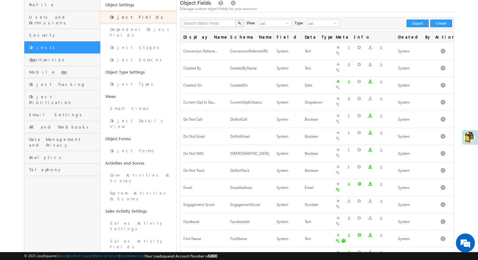
scroll to position [47, 0]
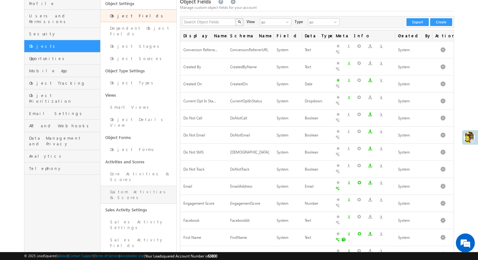
click at [134, 186] on link "Custom Activities & Scores" at bounding box center [138, 195] width 76 height 18
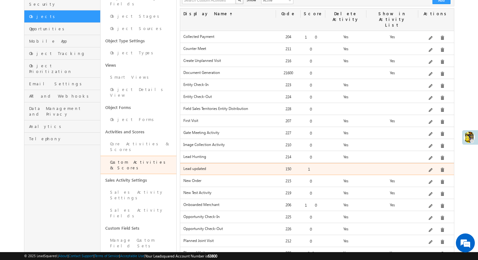
scroll to position [73, 0]
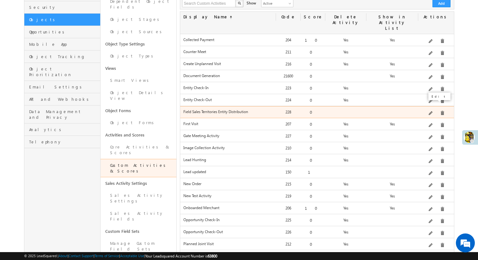
click at [433, 111] on span at bounding box center [430, 113] width 5 height 5
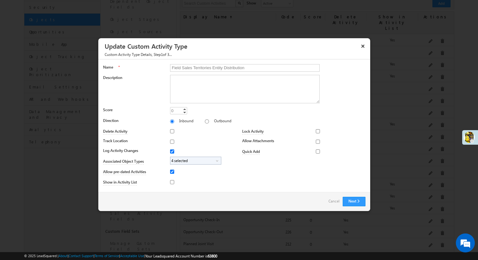
scroll to position [0, 0]
click at [363, 46] on button "×" at bounding box center [362, 45] width 10 height 11
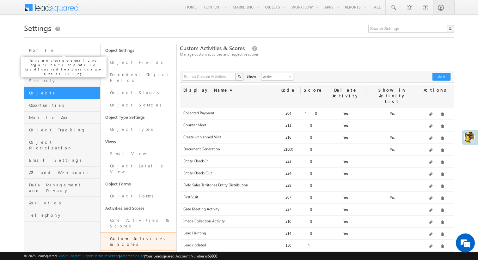
click at [81, 51] on span "Profile" at bounding box center [63, 50] width 69 height 6
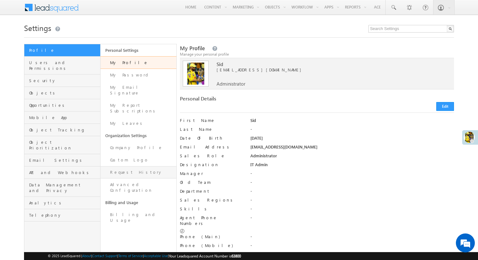
click at [147, 166] on link "Request History" at bounding box center [138, 172] width 76 height 12
